Goal: Information Seeking & Learning: Learn about a topic

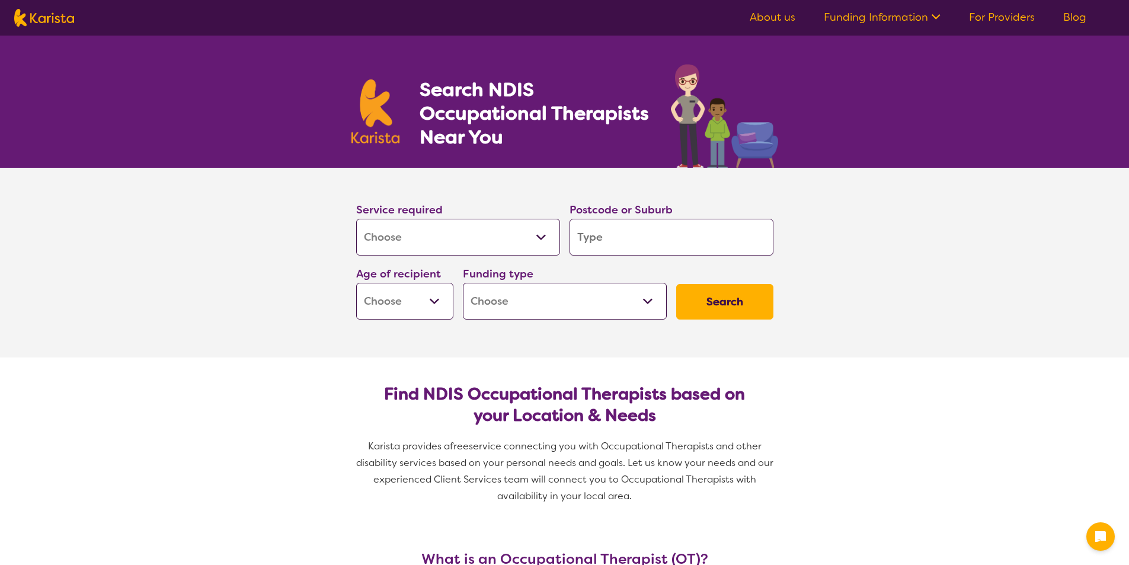
select select "[MEDICAL_DATA]"
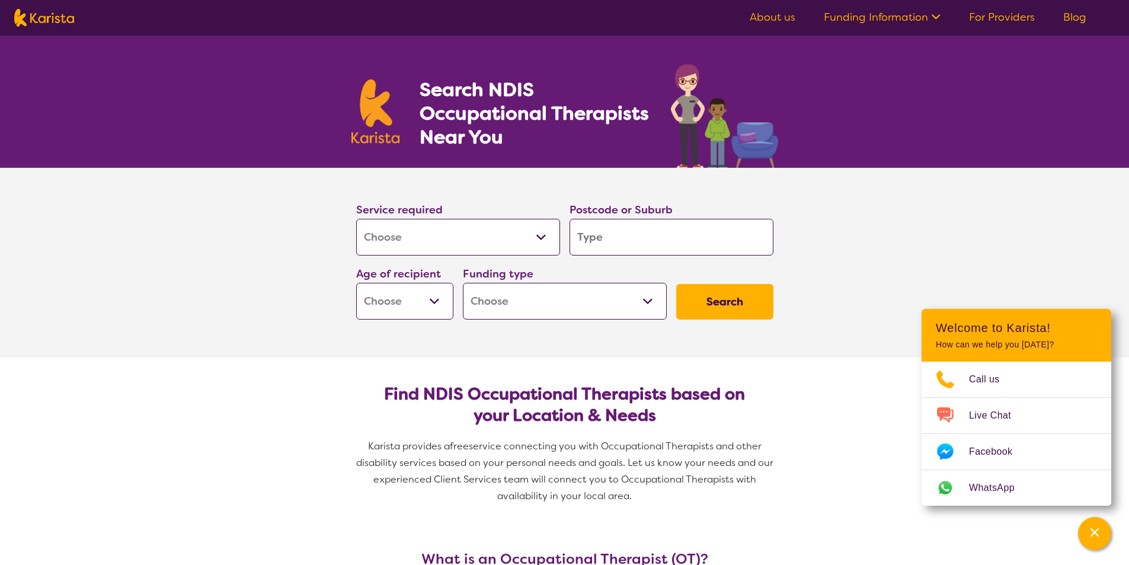
click at [623, 238] on input "search" at bounding box center [672, 237] width 204 height 37
type input "3030"
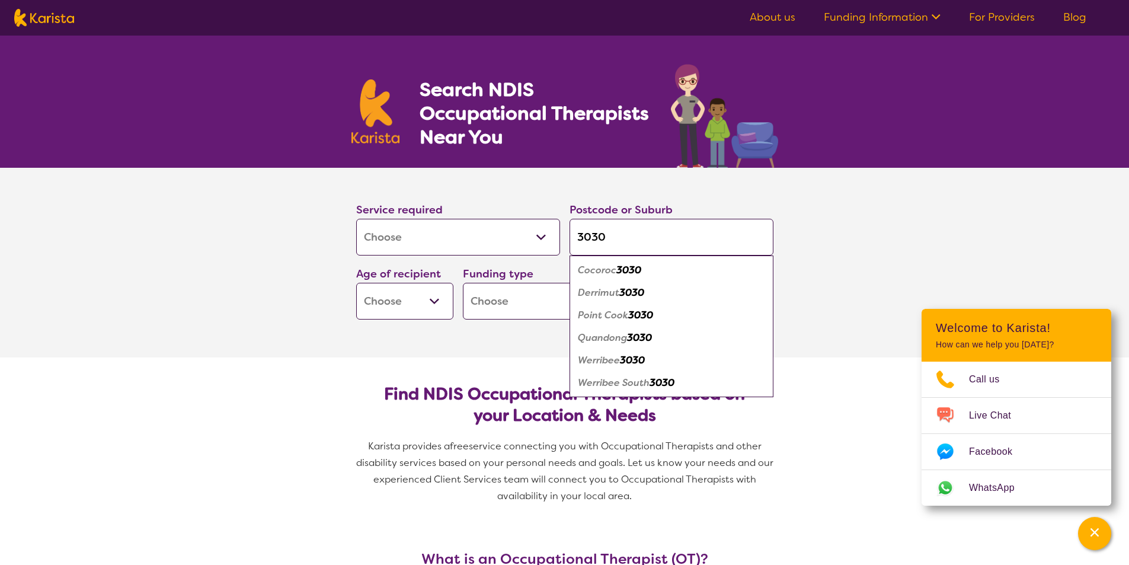
click at [422, 330] on section "Service required Allied Health Assistant Assessment ([MEDICAL_DATA] or [MEDICAL…" at bounding box center [565, 263] width 474 height 190
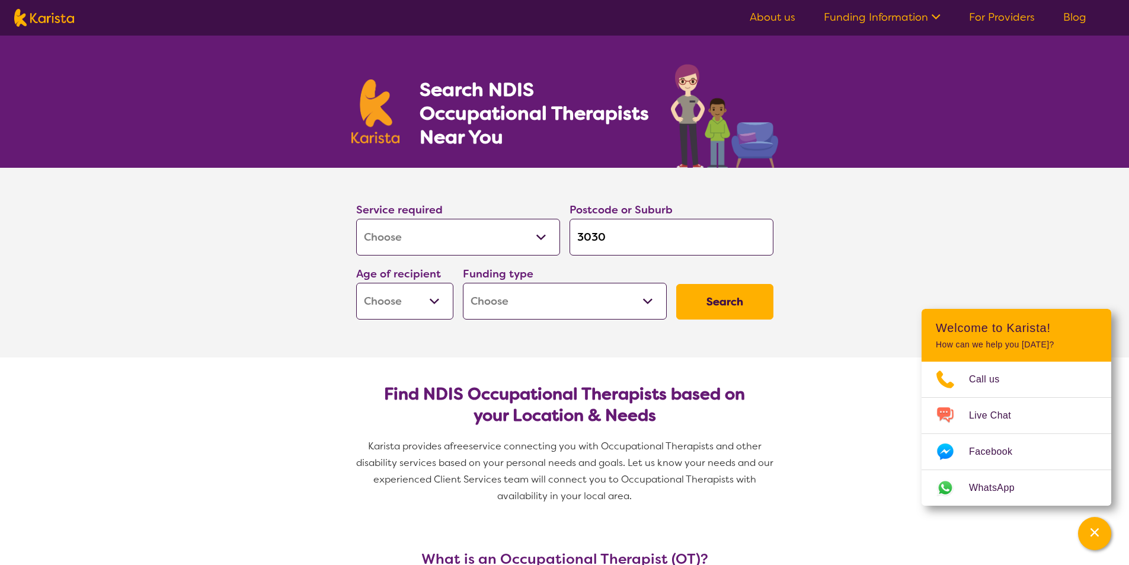
click at [436, 303] on select "Early Childhood - 0 to 9 Child - 10 to 11 Adolescent - 12 to 17 Adult - 18 to 6…" at bounding box center [404, 301] width 97 height 37
select select "AG"
click at [356, 283] on select "Early Childhood - 0 to 9 Child - 10 to 11 Adolescent - 12 to 17 Adult - 18 to 6…" at bounding box center [404, 301] width 97 height 37
select select "AG"
click at [654, 302] on select "Home Care Package (HCP) National Disability Insurance Scheme (NDIS) I don't know" at bounding box center [565, 301] width 204 height 37
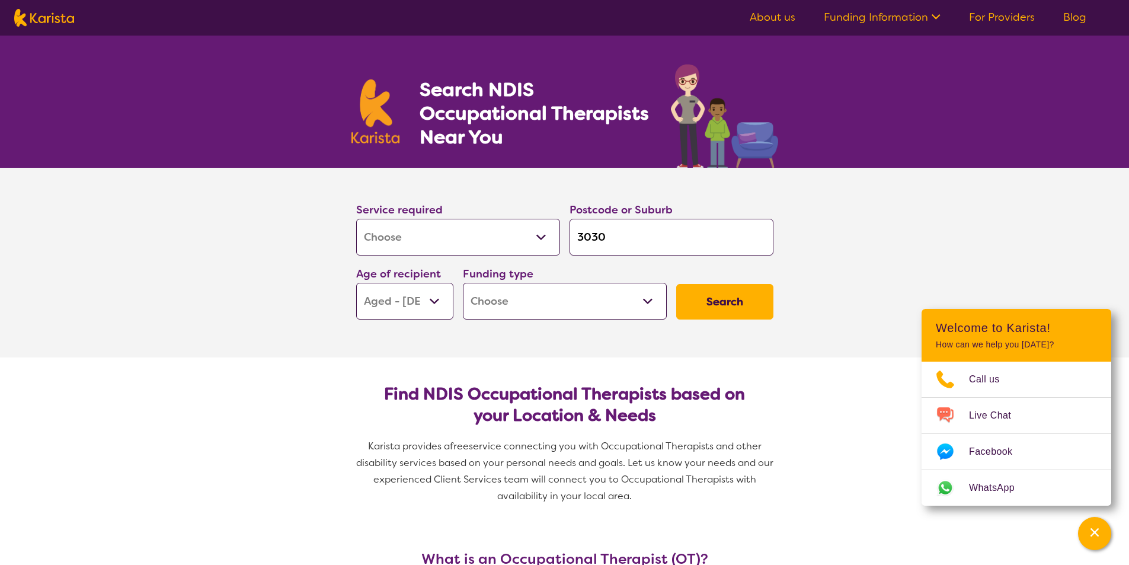
select select "HCP"
click at [463, 283] on select "Home Care Package (HCP) National Disability Insurance Scheme (NDIS) I don't know" at bounding box center [565, 301] width 204 height 37
select select "HCP"
click at [734, 306] on button "Search" at bounding box center [724, 302] width 97 height 36
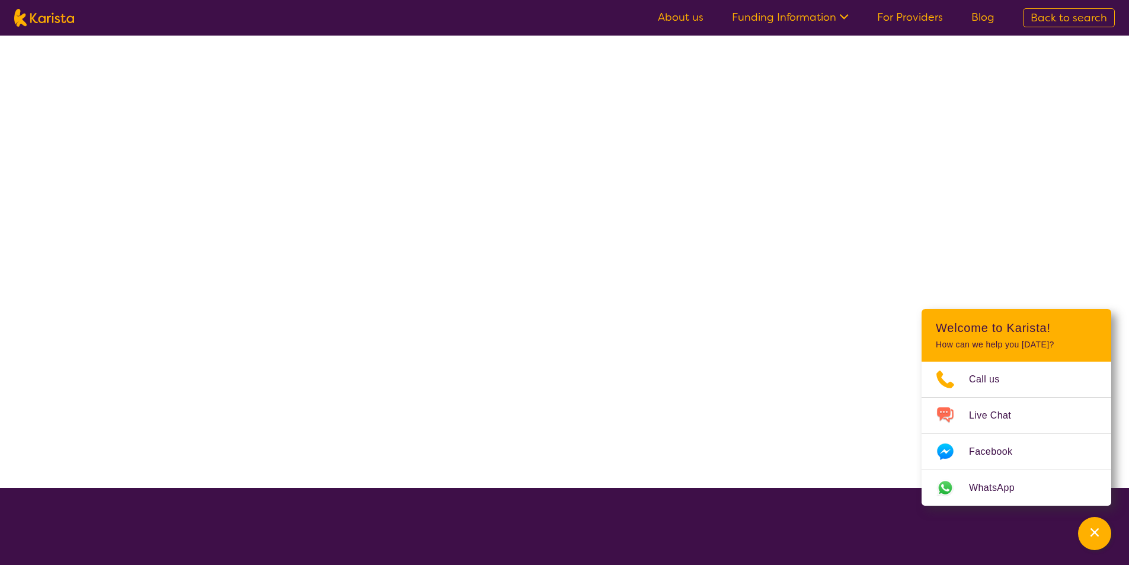
select select "[MEDICAL_DATA]"
select select "AG"
select select "HCP"
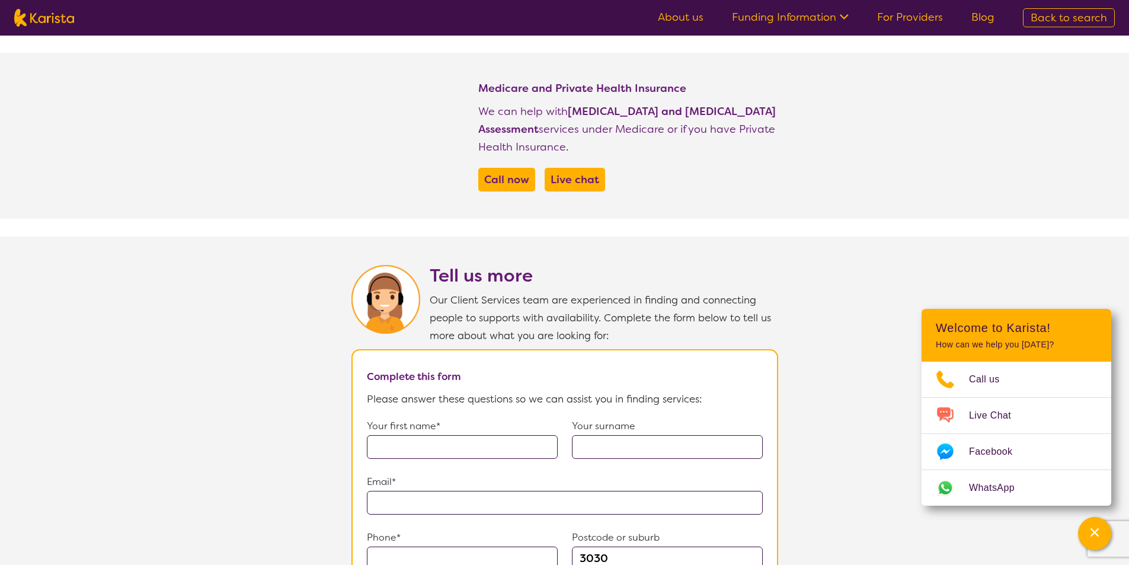
scroll to position [415, 0]
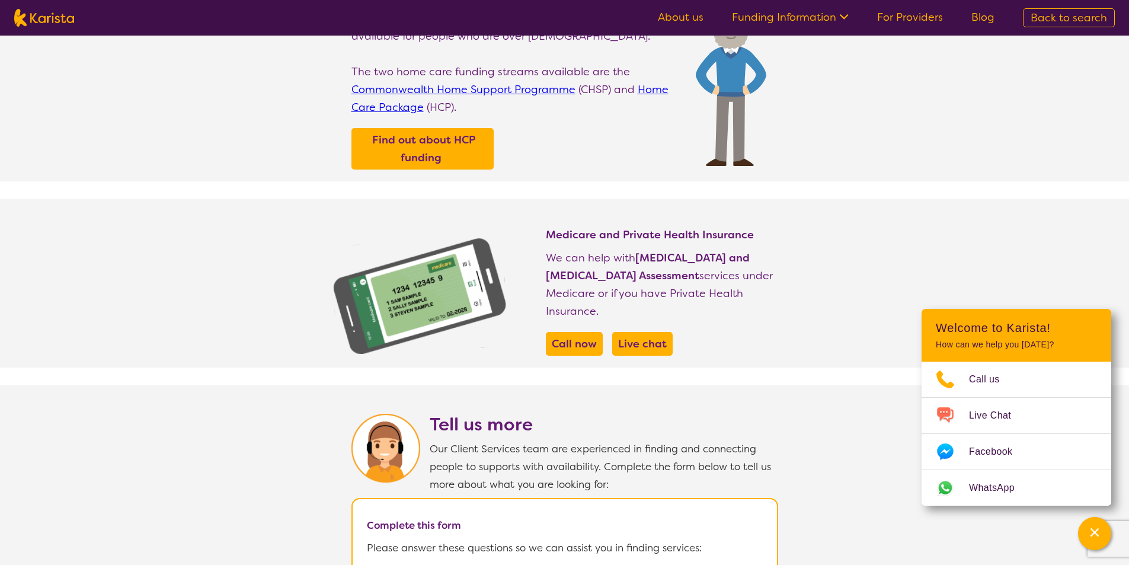
select select "[MEDICAL_DATA]"
select select "AG"
select select "HCP"
select select "[MEDICAL_DATA]"
select select "AG"
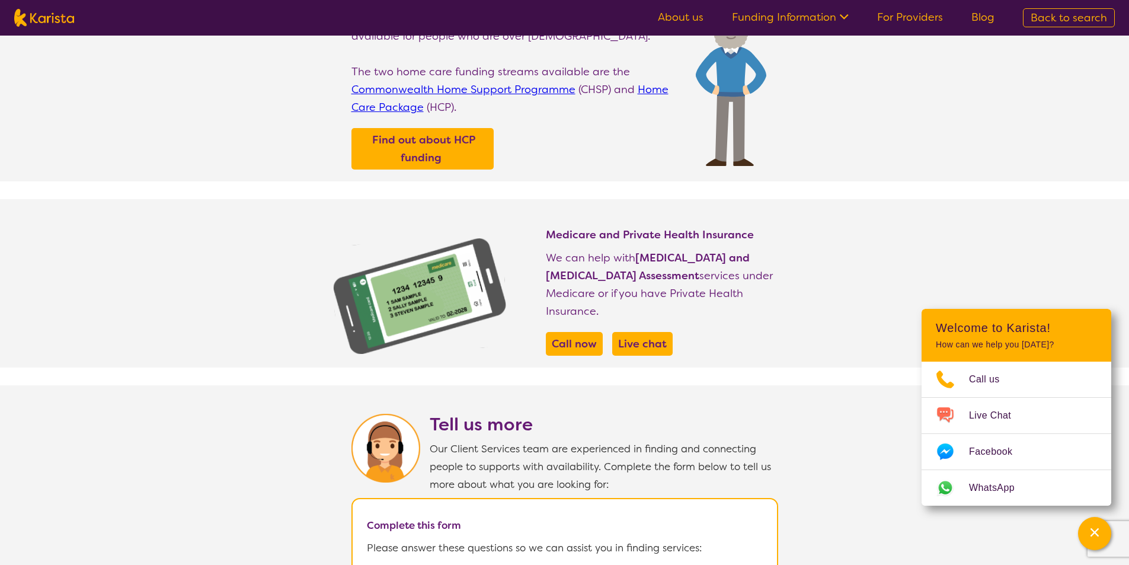
select select "HCP"
